Goal: Check status: Check status

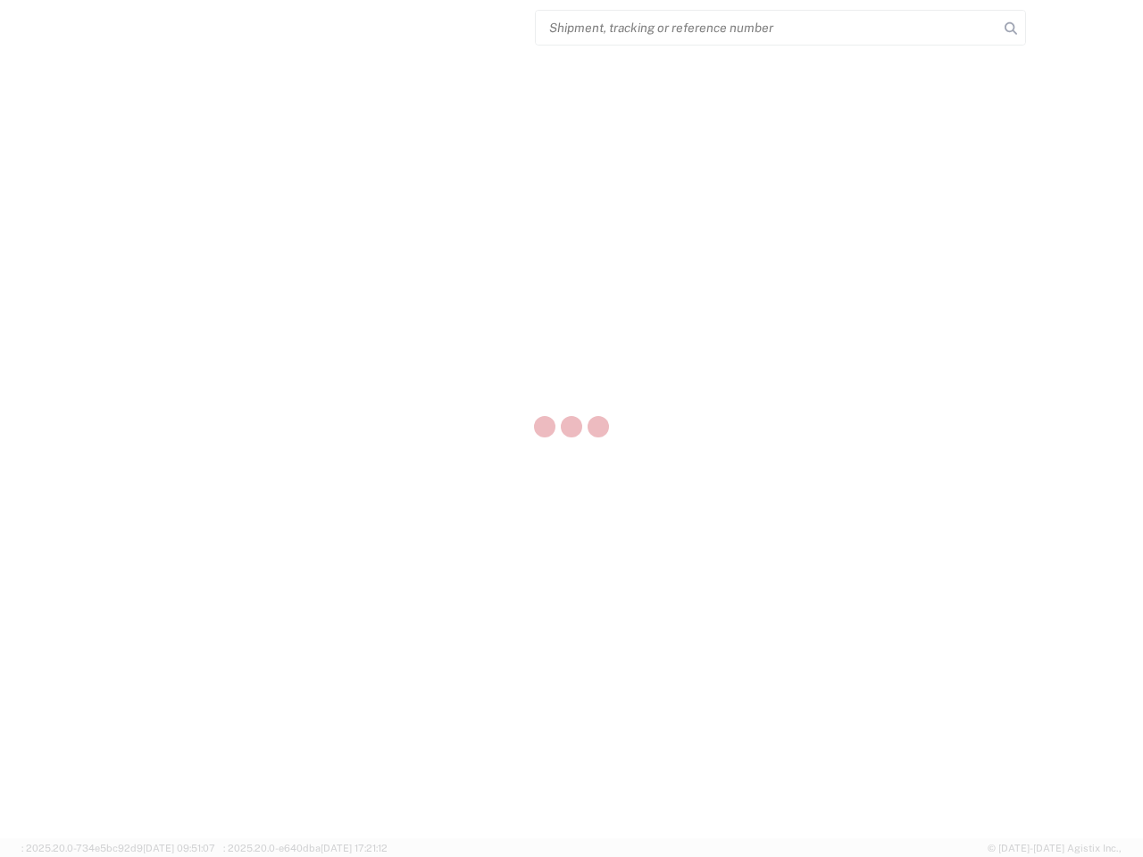
select select "US"
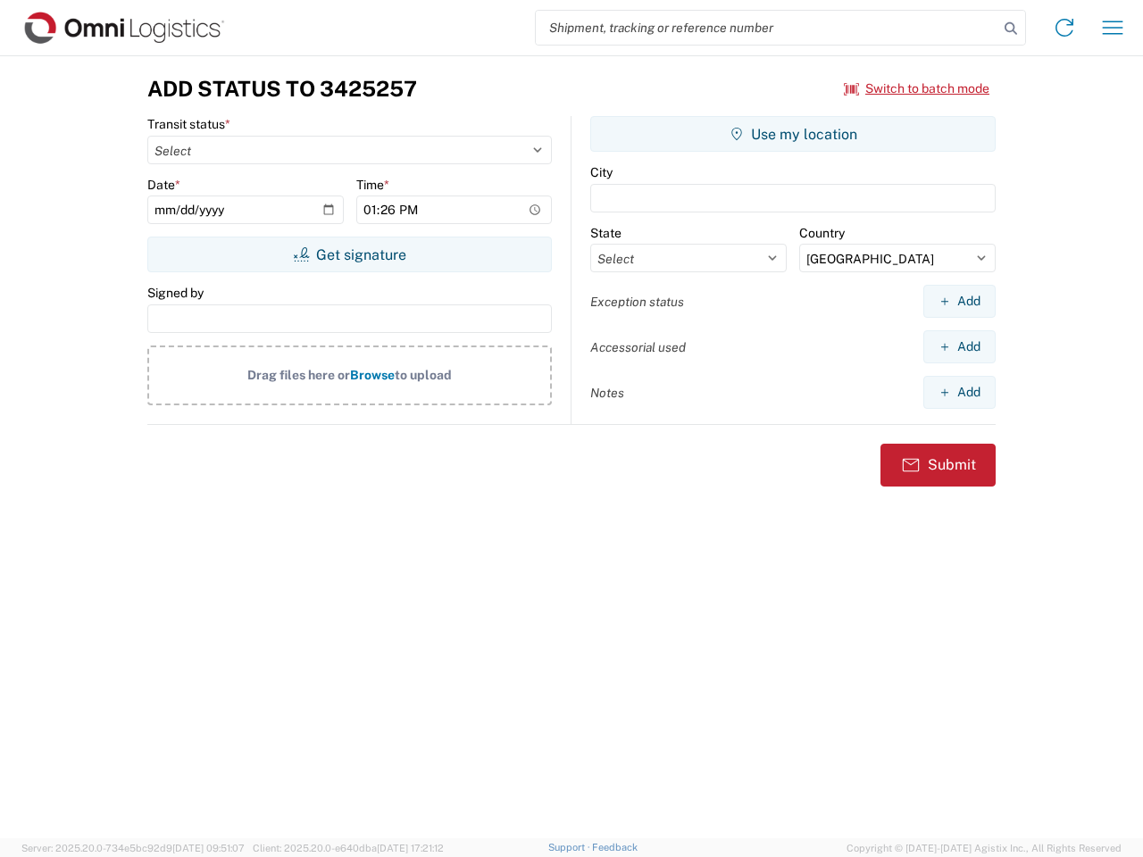
click at [767, 28] on input "search" at bounding box center [767, 28] width 463 height 34
click at [1011, 29] on icon at bounding box center [1011, 28] width 25 height 25
click at [1065, 28] on icon at bounding box center [1064, 27] width 29 height 29
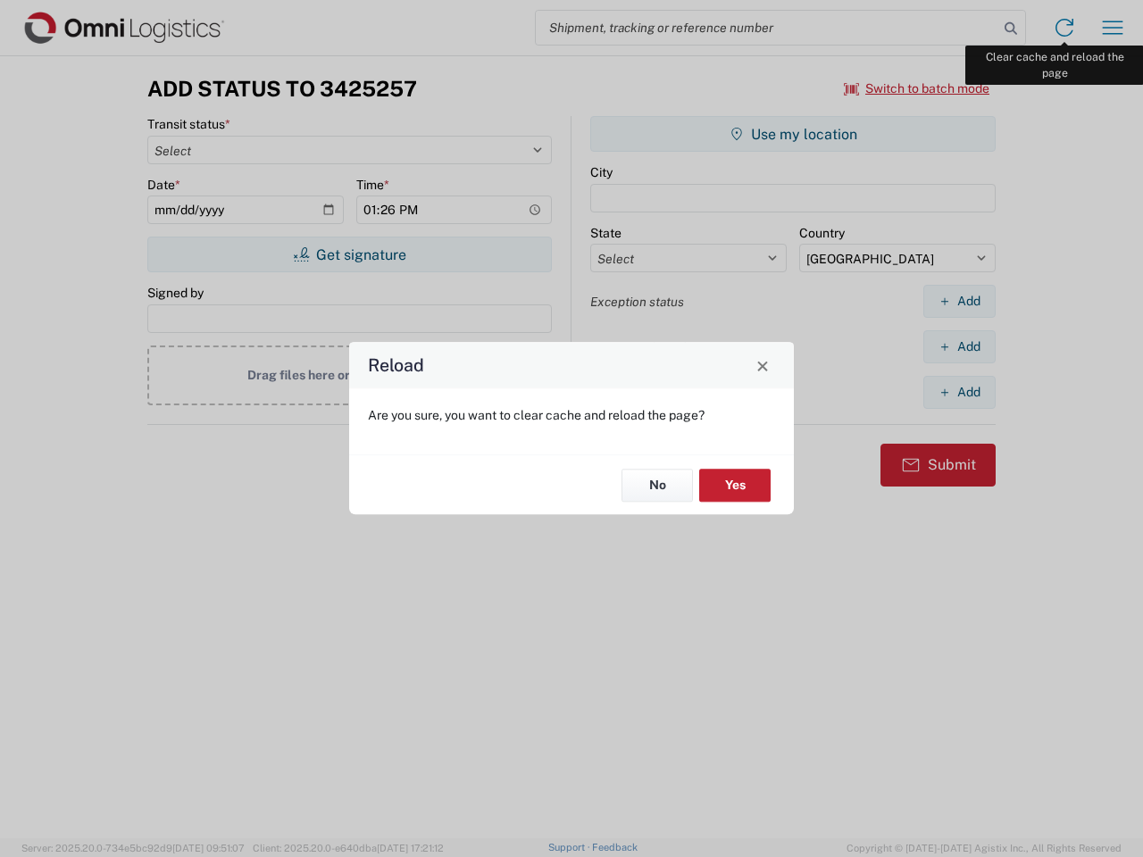
click at [1113, 28] on div "Reload Are you sure, you want to clear cache and reload the page? No Yes" at bounding box center [571, 428] width 1143 height 857
click at [917, 88] on div "Reload Are you sure, you want to clear cache and reload the page? No Yes" at bounding box center [571, 428] width 1143 height 857
click at [349, 255] on div "Reload Are you sure, you want to clear cache and reload the page? No Yes" at bounding box center [571, 428] width 1143 height 857
click at [793, 134] on div "Reload Are you sure, you want to clear cache and reload the page? No Yes" at bounding box center [571, 428] width 1143 height 857
click at [959, 301] on div "Reload Are you sure, you want to clear cache and reload the page? No Yes" at bounding box center [571, 428] width 1143 height 857
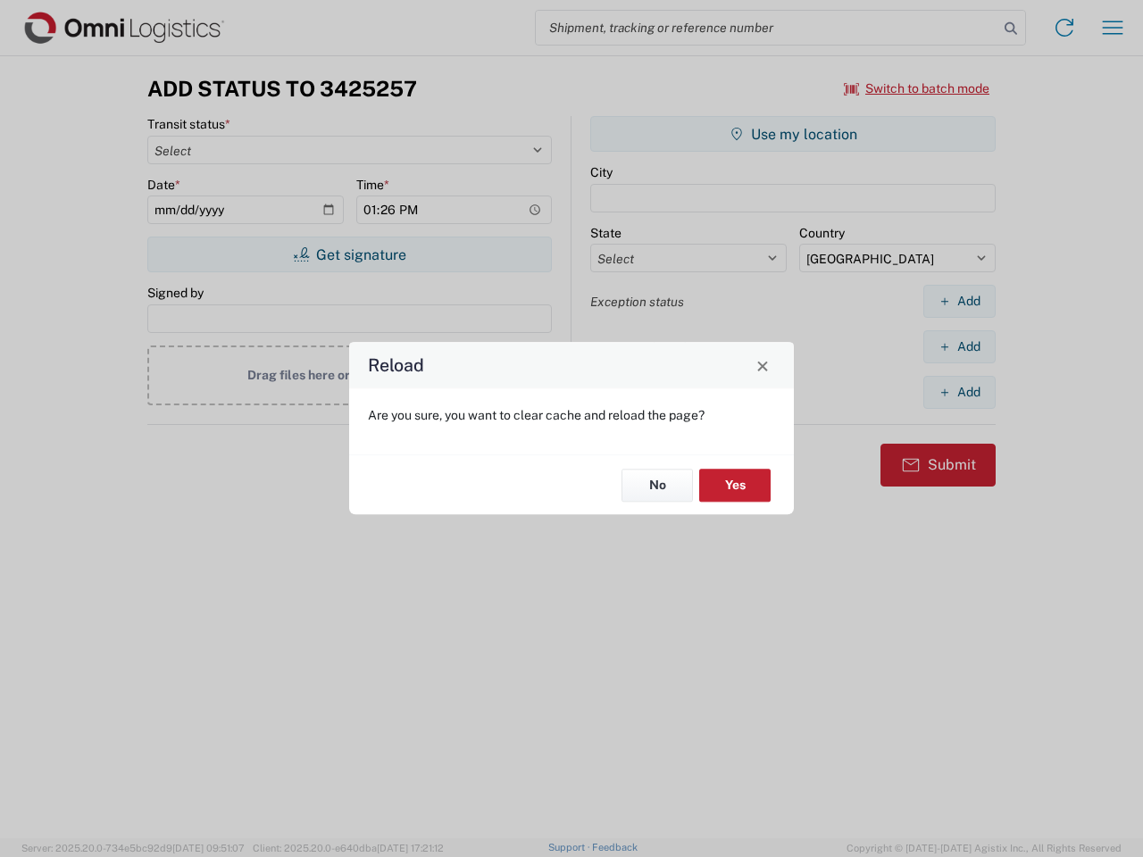
click at [959, 347] on div "Reload Are you sure, you want to clear cache and reload the page? No Yes" at bounding box center [571, 428] width 1143 height 857
click at [959, 392] on div "Reload Are you sure, you want to clear cache and reload the page? No Yes" at bounding box center [571, 428] width 1143 height 857
